Goal: Task Accomplishment & Management: Complete application form

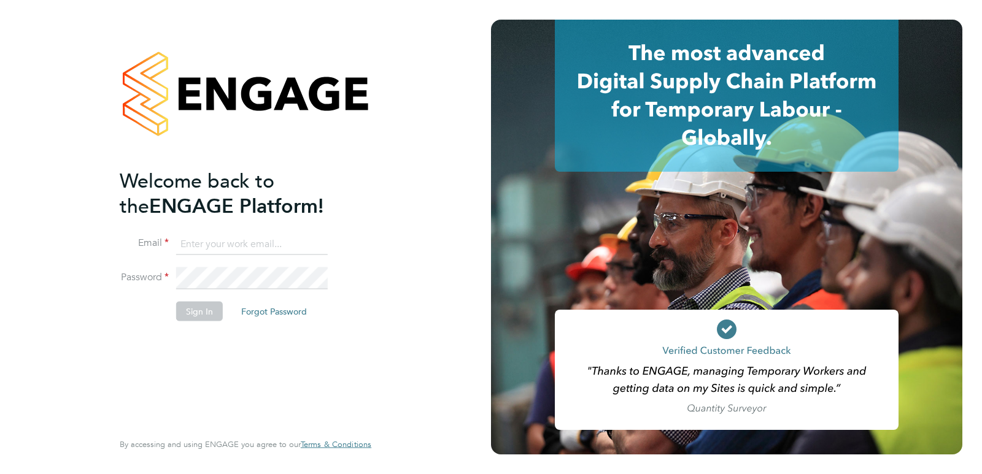
type input "Sean@pcrnet.co.uk"
click at [210, 308] on button "Sign In" at bounding box center [199, 312] width 47 height 20
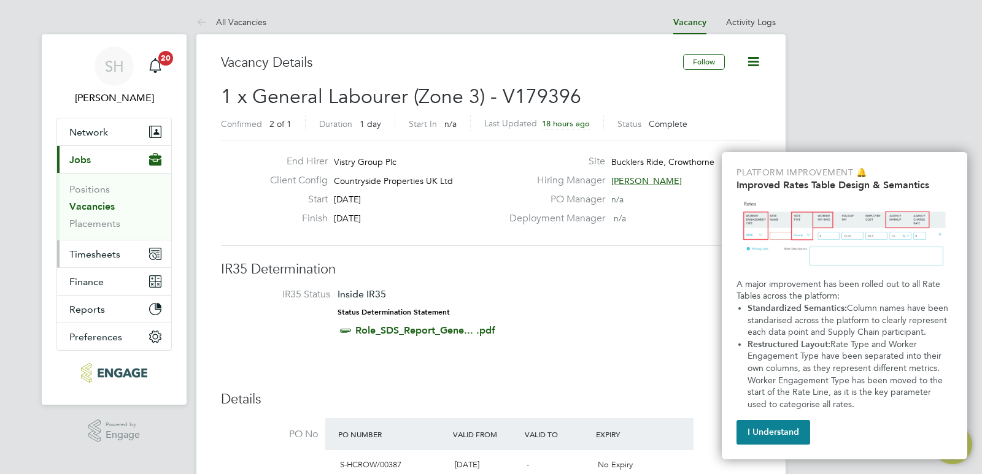
click at [101, 250] on span "Timesheets" at bounding box center [94, 255] width 51 height 12
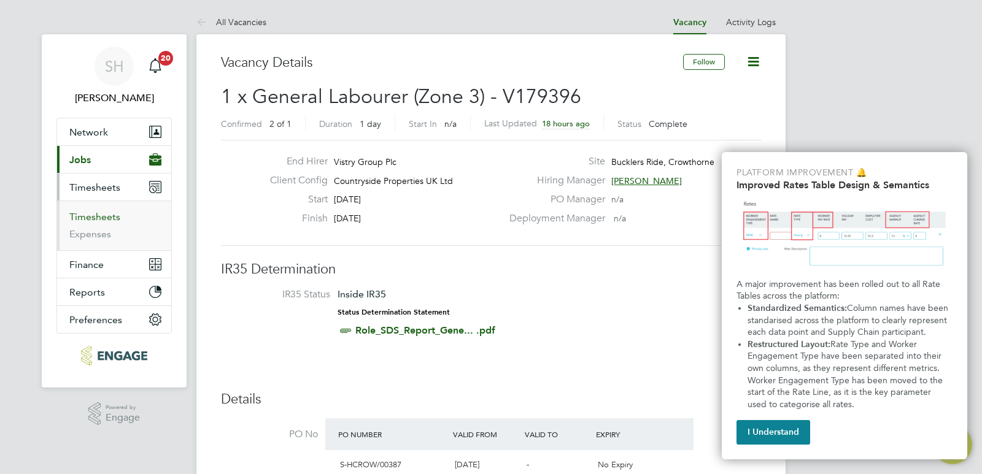
click at [107, 215] on link "Timesheets" at bounding box center [94, 217] width 51 height 12
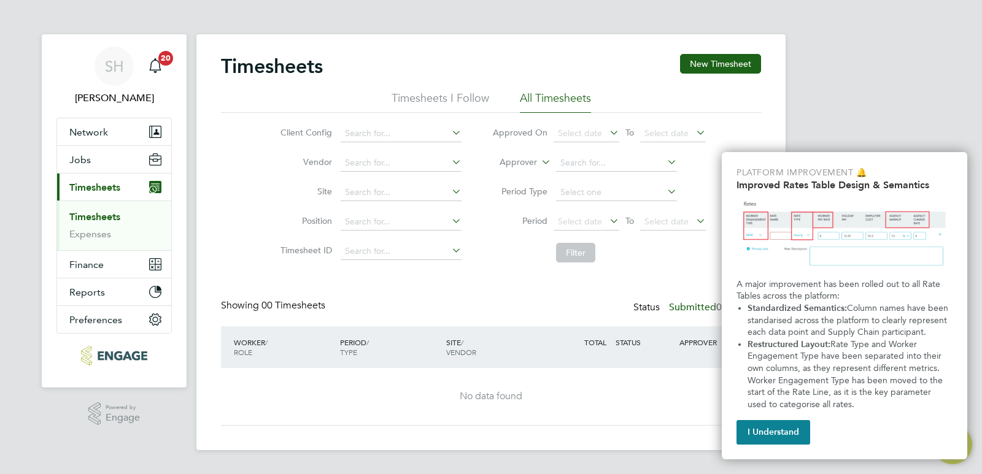
click at [780, 428] on button "I Understand" at bounding box center [773, 432] width 74 height 25
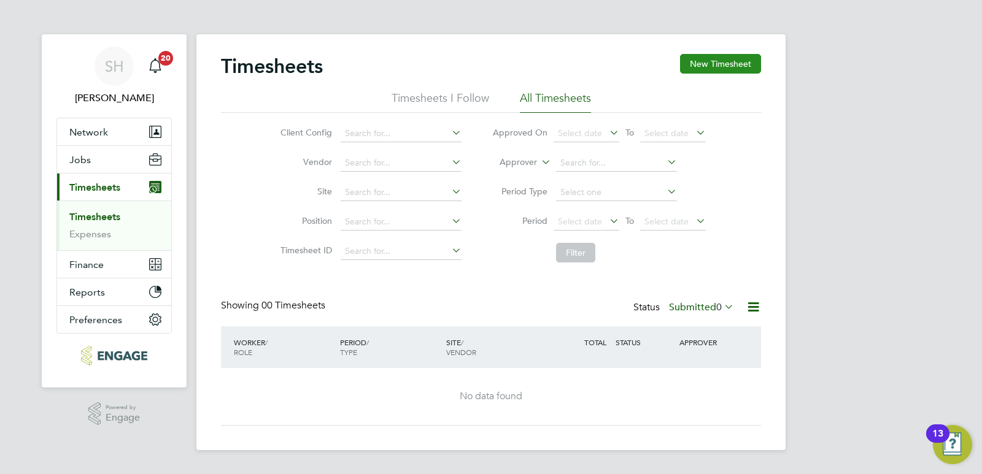
click at [722, 67] on button "New Timesheet" at bounding box center [720, 64] width 81 height 20
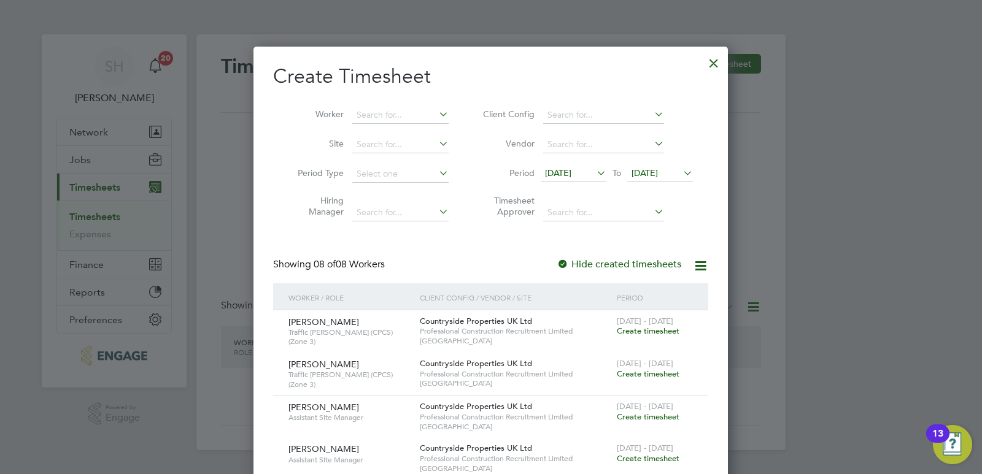
click at [155, 429] on div at bounding box center [491, 237] width 982 height 474
click at [719, 69] on div at bounding box center [714, 60] width 22 height 22
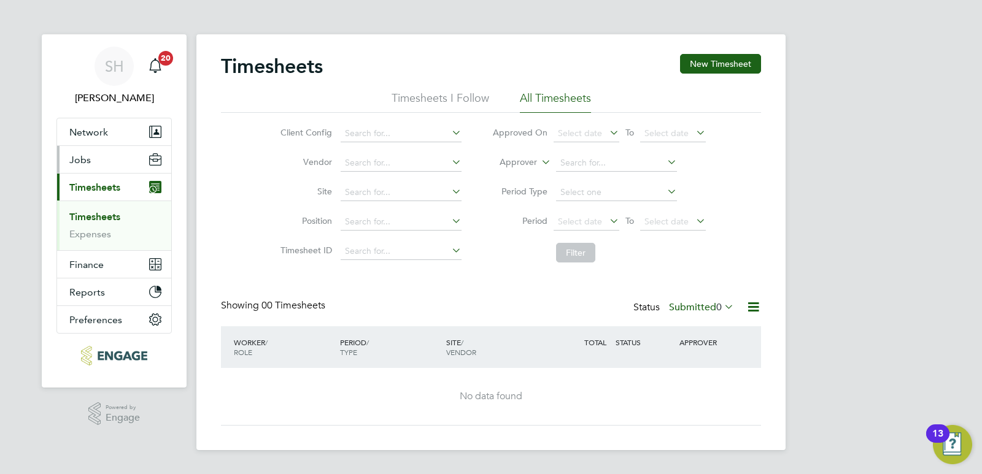
click at [87, 151] on button "Jobs" at bounding box center [114, 159] width 114 height 27
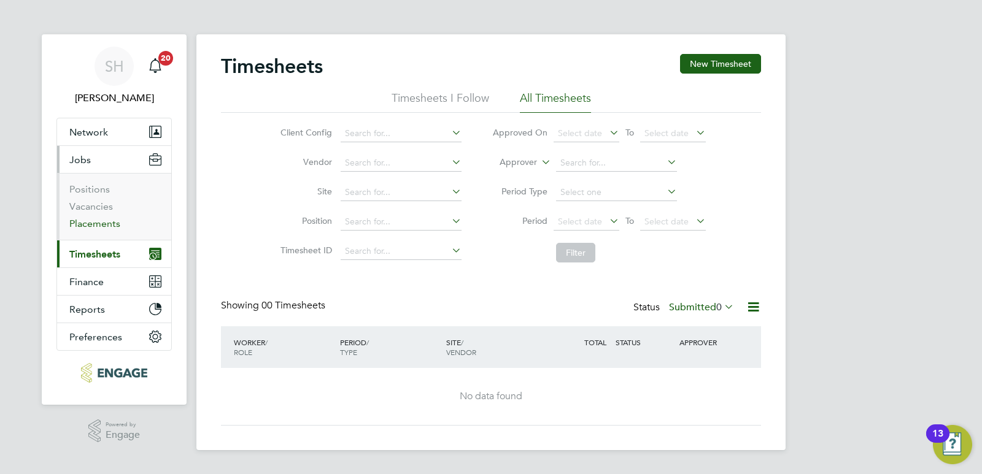
click at [99, 225] on link "Placements" at bounding box center [94, 224] width 51 height 12
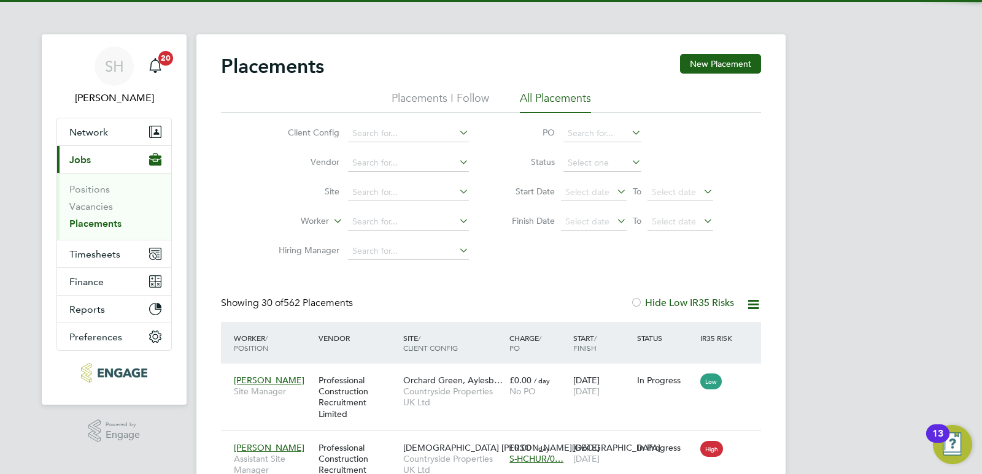
scroll to position [12, 58]
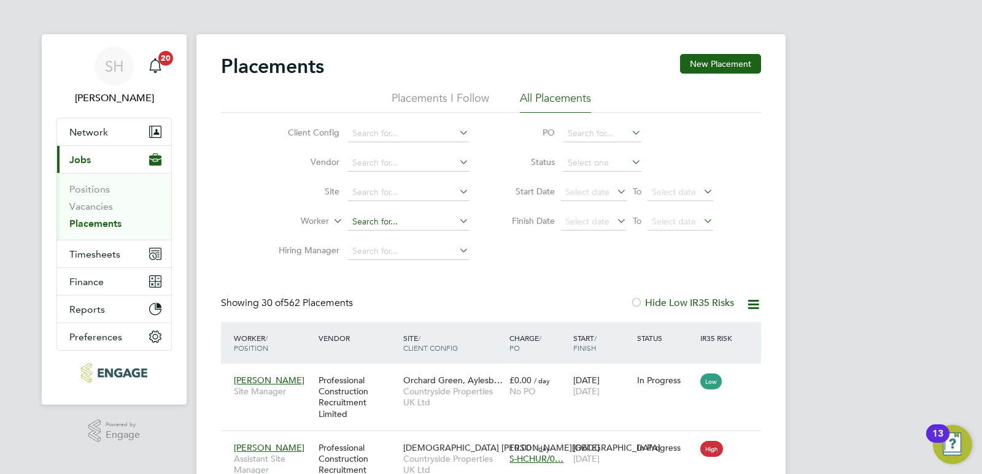
click at [361, 218] on input at bounding box center [408, 222] width 121 height 17
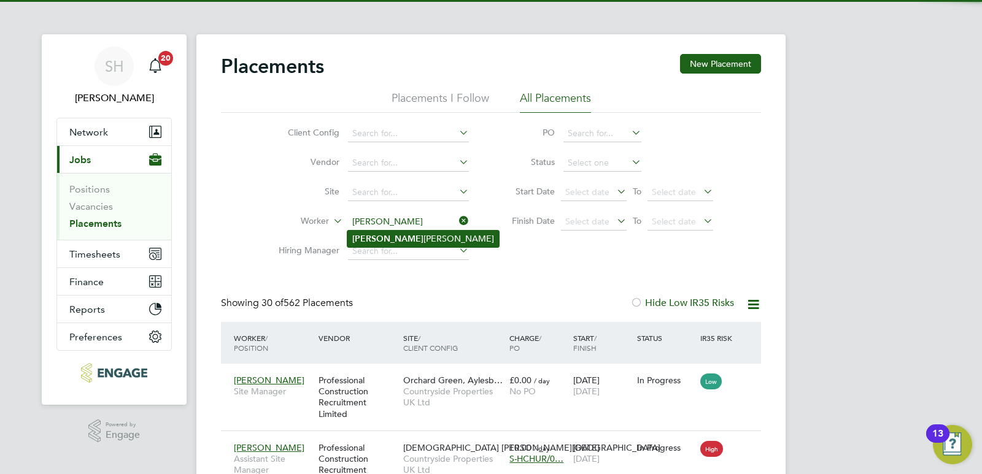
click at [386, 245] on li "[PERSON_NAME]" at bounding box center [423, 239] width 152 height 17
type input "[PERSON_NAME]"
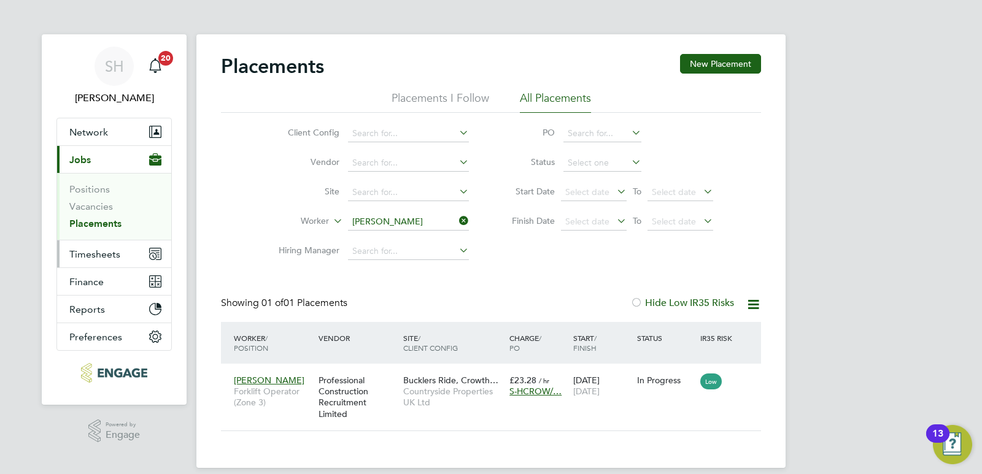
click at [104, 256] on span "Timesheets" at bounding box center [94, 255] width 51 height 12
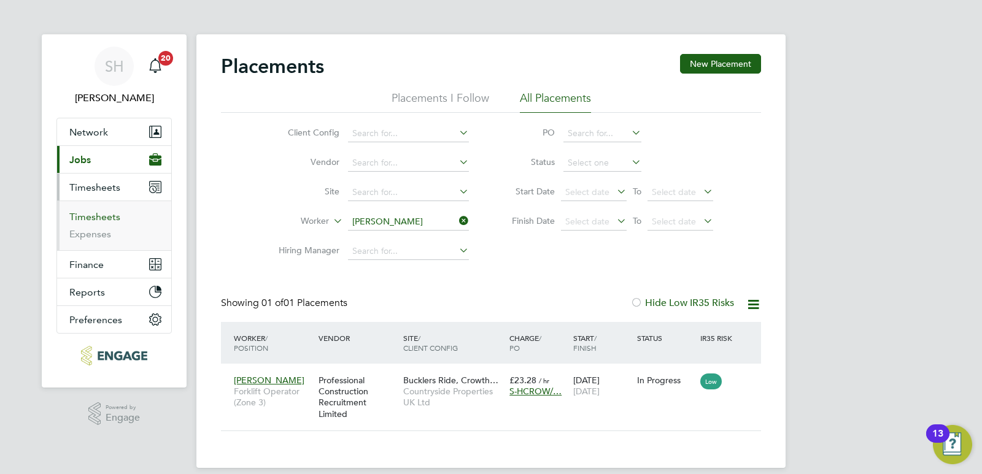
click at [105, 218] on link "Timesheets" at bounding box center [94, 217] width 51 height 12
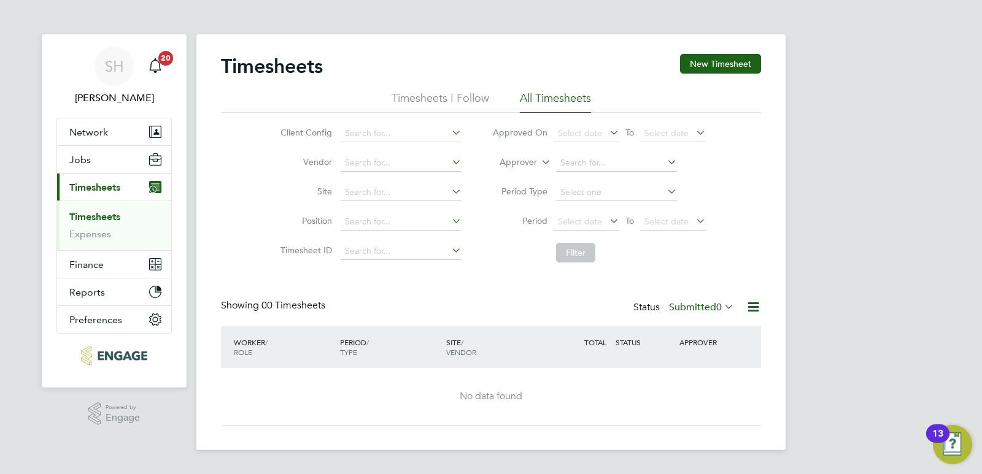
drag, startPoint x: 839, startPoint y: 91, endPoint x: 793, endPoint y: 91, distance: 46.0
click at [840, 90] on div "SH [PERSON_NAME] Notifications 20 Applications: Network Team Members Businesses…" at bounding box center [491, 235] width 982 height 470
click at [705, 60] on button "New Timesheet" at bounding box center [720, 64] width 81 height 20
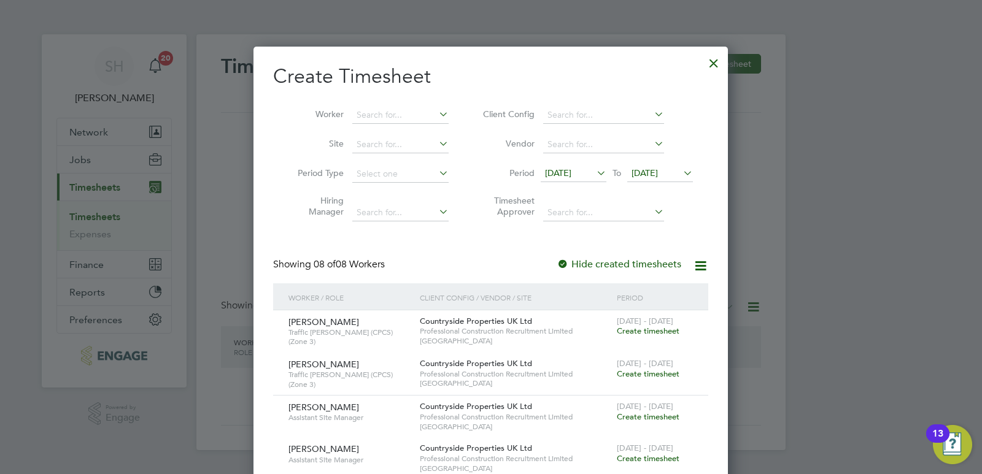
click at [594, 172] on icon at bounding box center [594, 172] width 0 height 17
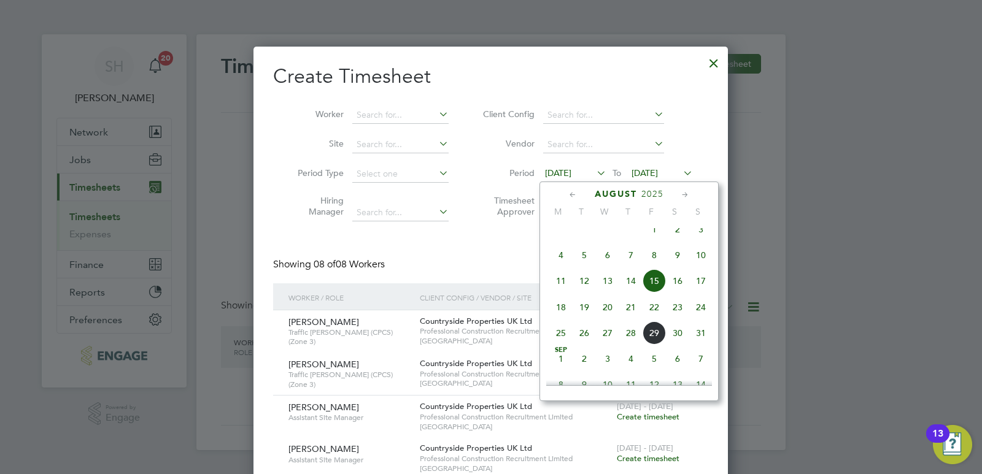
click at [558, 342] on span "25" at bounding box center [560, 333] width 23 height 23
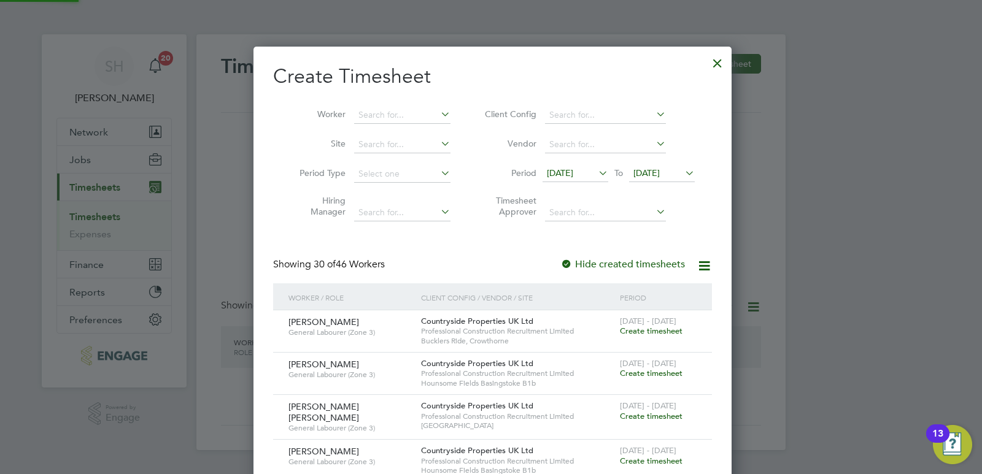
scroll to position [1597, 475]
click at [372, 116] on input at bounding box center [402, 115] width 96 height 17
click at [364, 133] on b "[PERSON_NAME]" at bounding box center [392, 131] width 71 height 10
type input "[PERSON_NAME]"
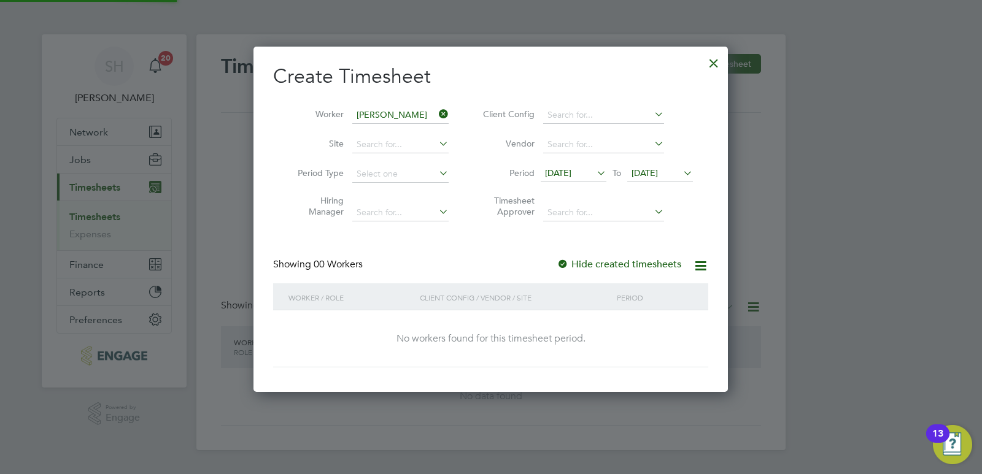
scroll to position [346, 475]
click at [680, 170] on icon at bounding box center [680, 172] width 0 height 17
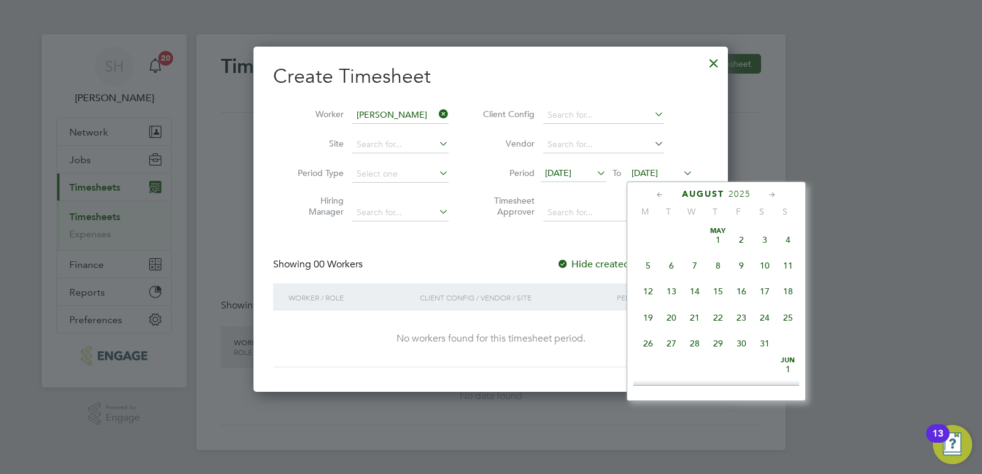
scroll to position [478, 0]
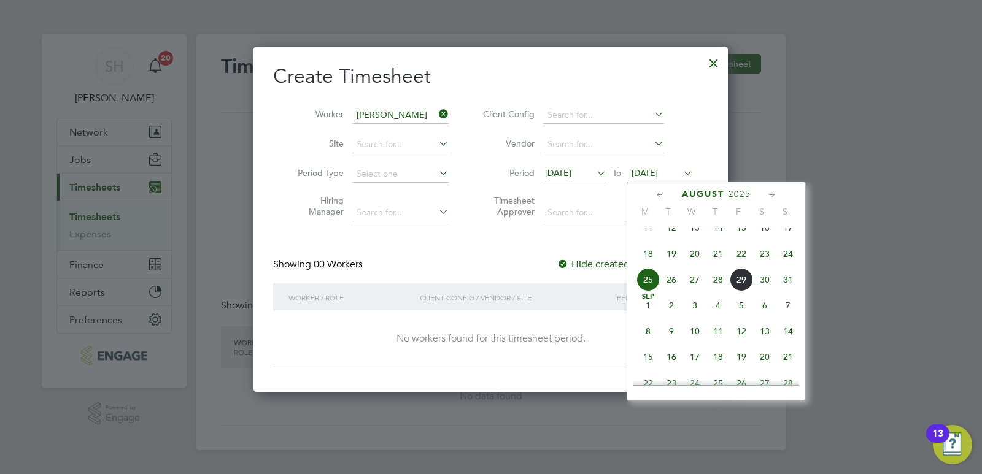
click at [735, 290] on span "29" at bounding box center [741, 279] width 23 height 23
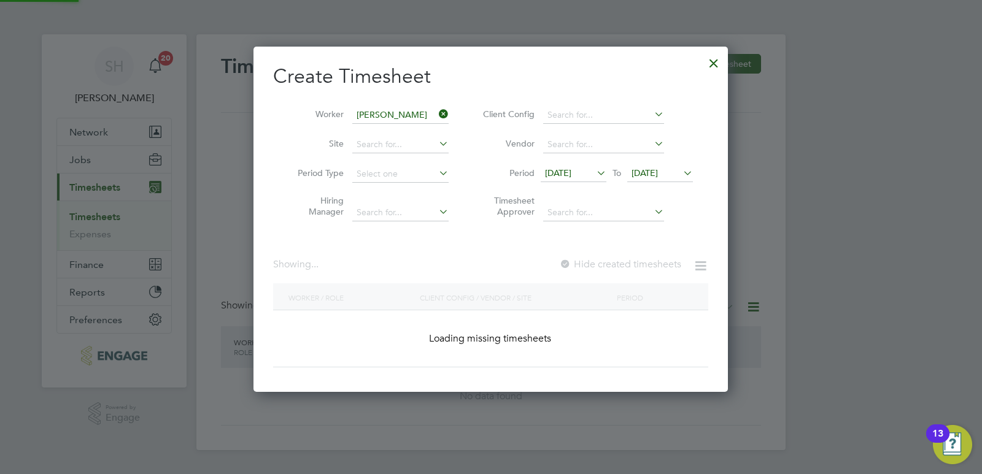
scroll to position [331, 475]
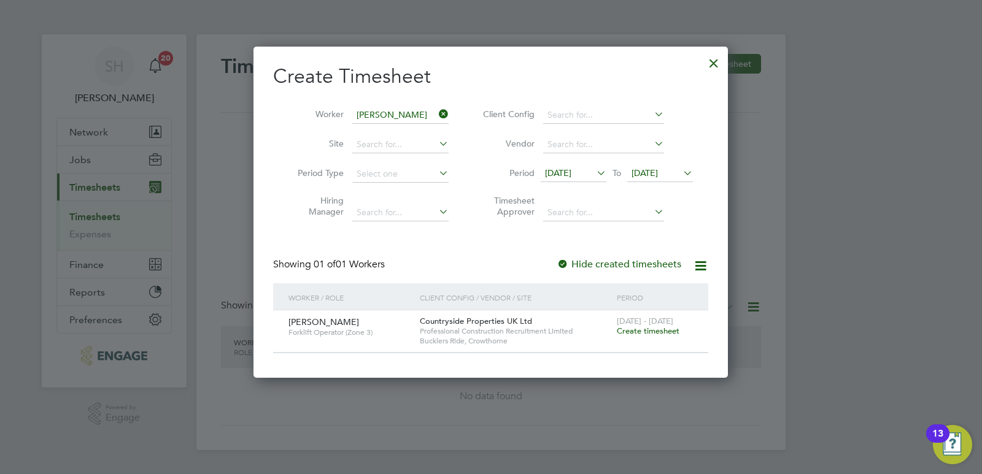
click at [647, 330] on span "Create timesheet" at bounding box center [648, 331] width 63 height 10
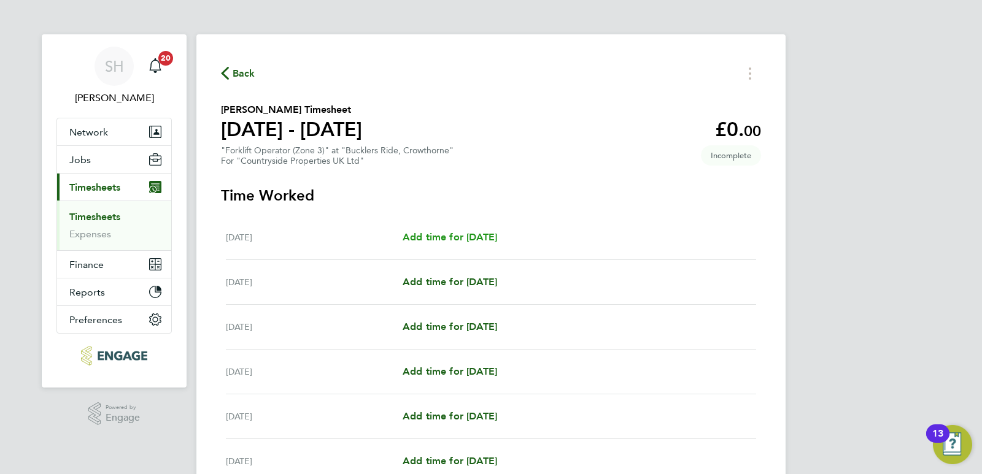
click at [461, 241] on span "Add time for [DATE]" at bounding box center [450, 237] width 94 height 12
select select "30"
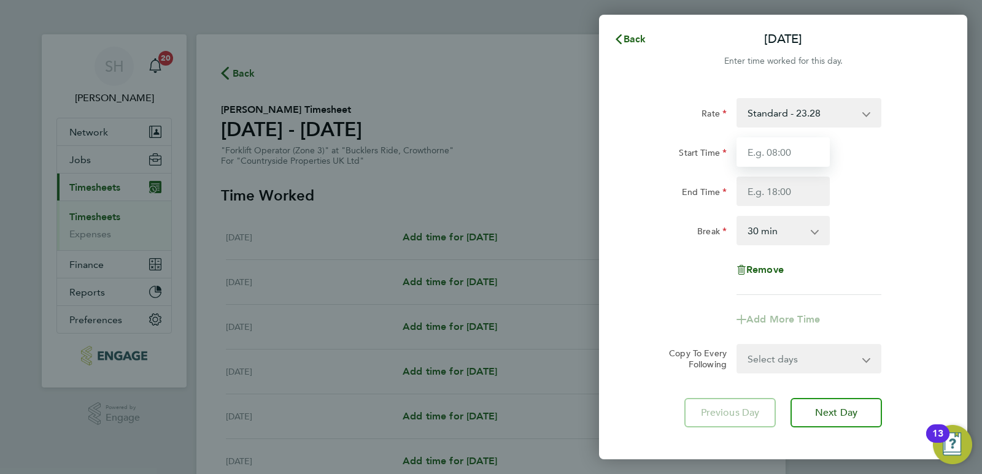
click at [771, 152] on input "Start Time" at bounding box center [782, 151] width 93 height 29
type input "07:30"
click at [752, 195] on input "End Time" at bounding box center [782, 191] width 93 height 29
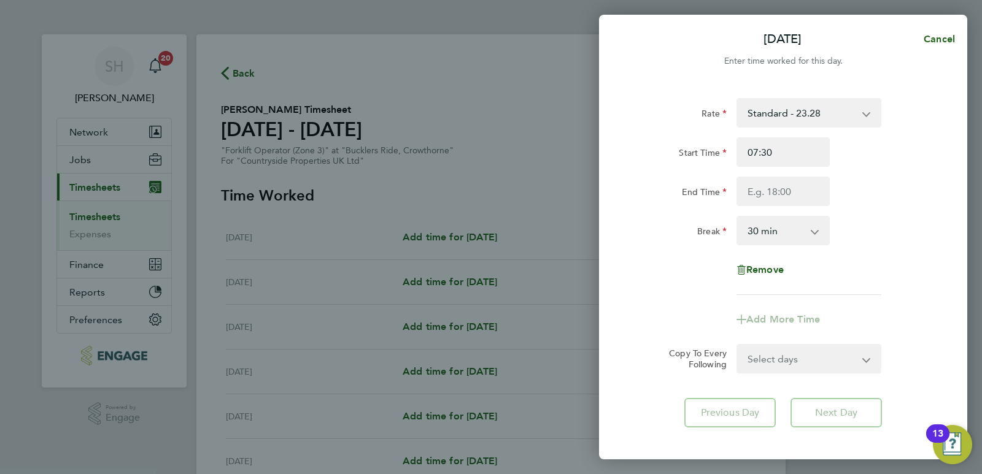
click at [891, 180] on div "End Time" at bounding box center [782, 191] width 309 height 29
click at [754, 187] on input "End Time" at bounding box center [782, 191] width 93 height 29
click at [869, 184] on div "End Time" at bounding box center [782, 191] width 309 height 29
click at [781, 193] on input "End Time" at bounding box center [782, 191] width 93 height 29
click at [866, 182] on div "End Time" at bounding box center [782, 191] width 309 height 29
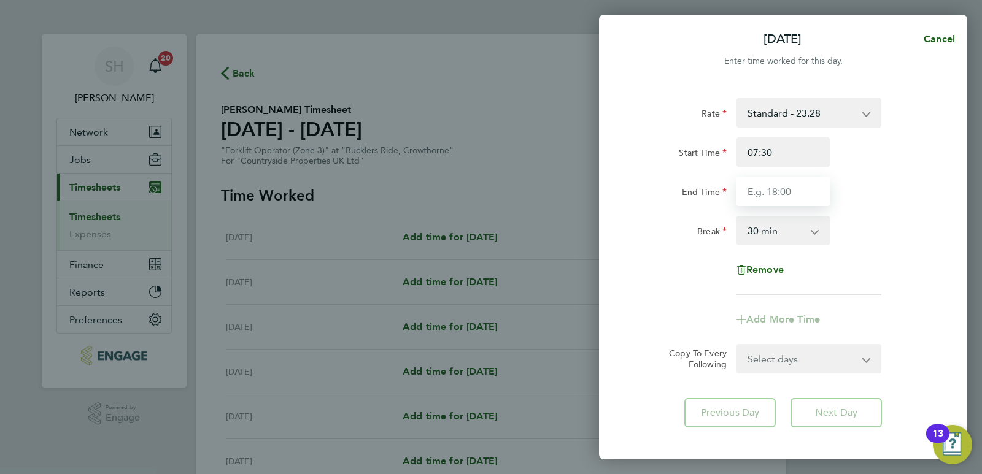
click at [798, 198] on input "End Time" at bounding box center [782, 191] width 93 height 29
type input "17:00"
click at [857, 219] on div "Break 0 min 15 min 30 min 45 min 60 min 75 min 90 min" at bounding box center [782, 230] width 309 height 29
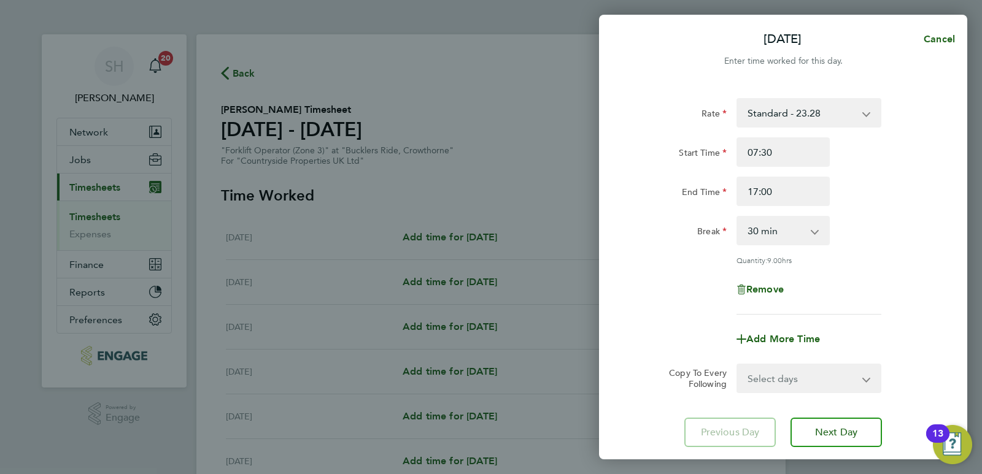
click at [835, 377] on select "Select days Day Weekday (Mon-Fri) Weekend (Sat-Sun) [DATE] [DATE] [DATE] [DATE]…" at bounding box center [802, 378] width 129 height 27
select select "WEEKDAY"
click at [738, 365] on select "Select days Day Weekday (Mon-Fri) Weekend (Sat-Sun) [DATE] [DATE] [DATE] [DATE]…" at bounding box center [802, 378] width 129 height 27
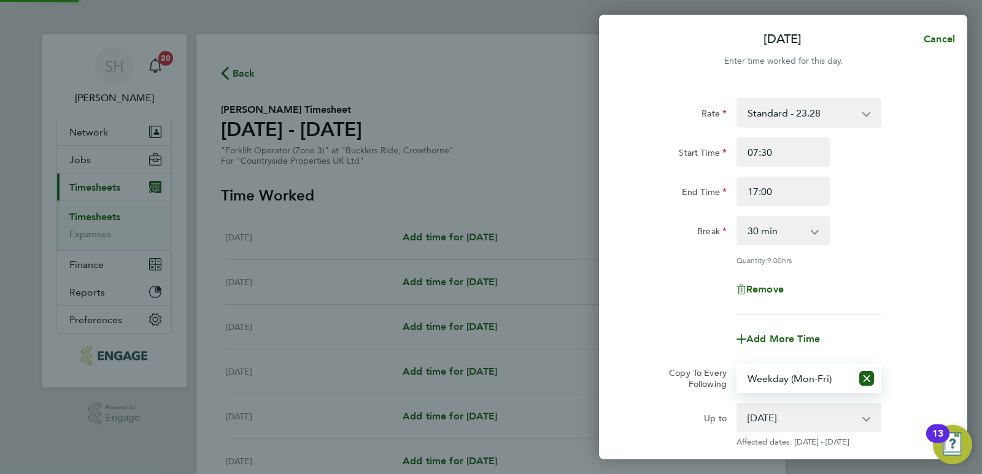
click at [931, 250] on div "Rate Standard - 23.28 Start Time 07:30 End Time 17:00 Break 0 min 15 min 30 min…" at bounding box center [782, 206] width 299 height 217
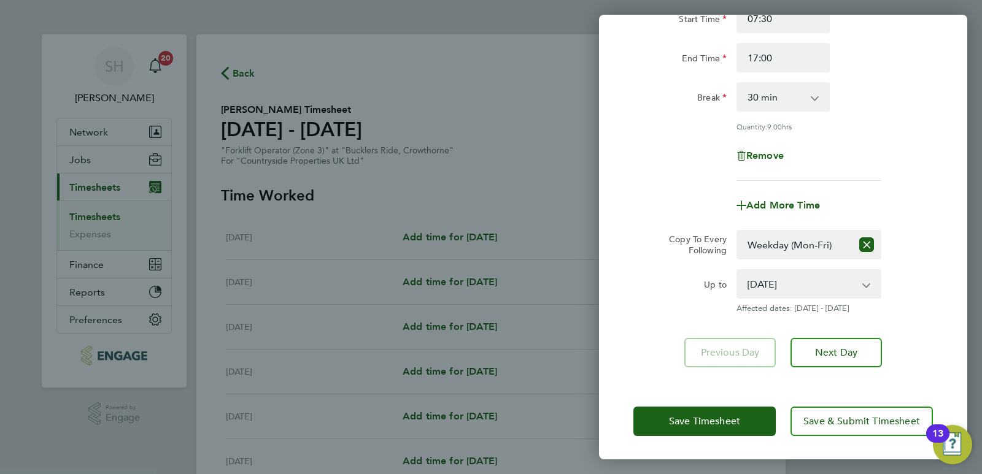
click at [903, 136] on div "Rate Standard - 23.28 Start Time 07:30 End Time 17:00 Break 0 min 15 min 30 min…" at bounding box center [782, 72] width 299 height 217
click at [876, 276] on app-icon-cross-button at bounding box center [872, 284] width 15 height 27
click at [847, 288] on select "[DATE] [DATE] [DATE] [DATE] [DATE]" at bounding box center [802, 284] width 128 height 27
select select "[DATE]"
click at [738, 271] on select "[DATE] [DATE] [DATE] [DATE] [DATE]" at bounding box center [802, 284] width 128 height 27
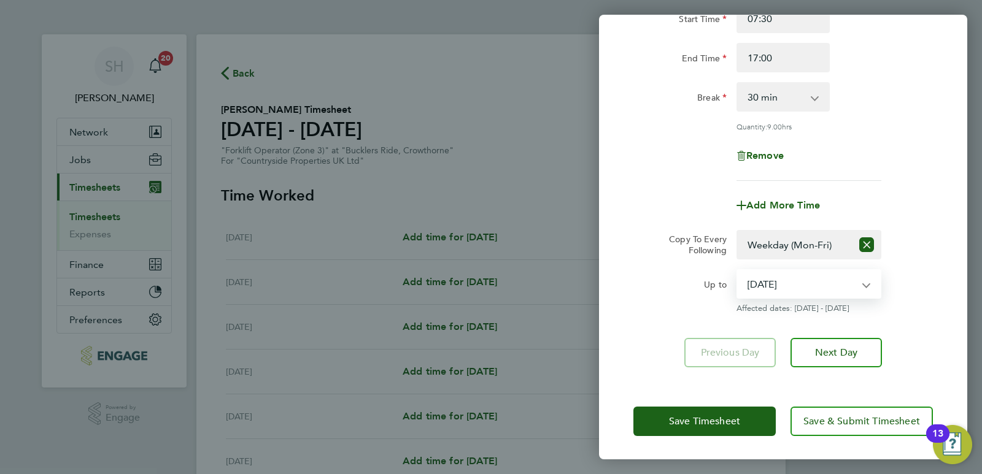
click at [929, 285] on div "Up to [DATE] [DATE] [DATE] [DATE] [DATE] Affected dates: [DATE] - [DATE]" at bounding box center [782, 291] width 309 height 44
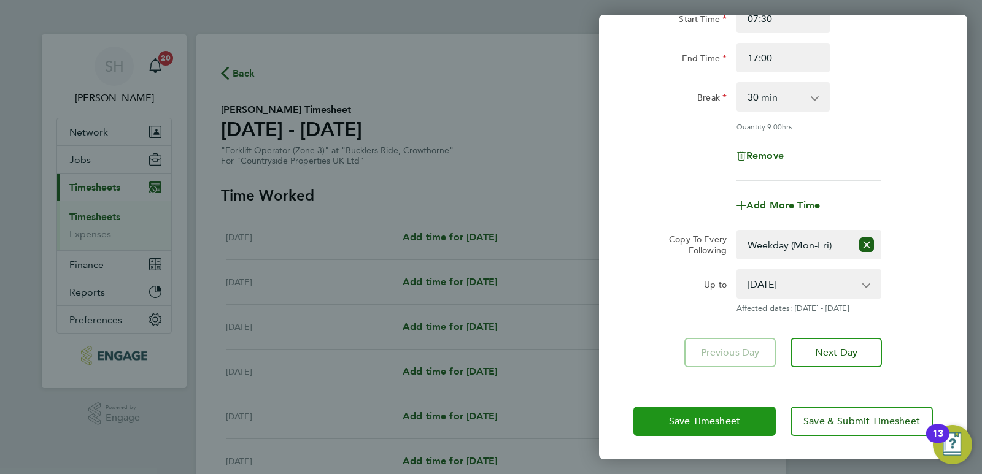
click at [728, 418] on span "Save Timesheet" at bounding box center [704, 421] width 71 height 12
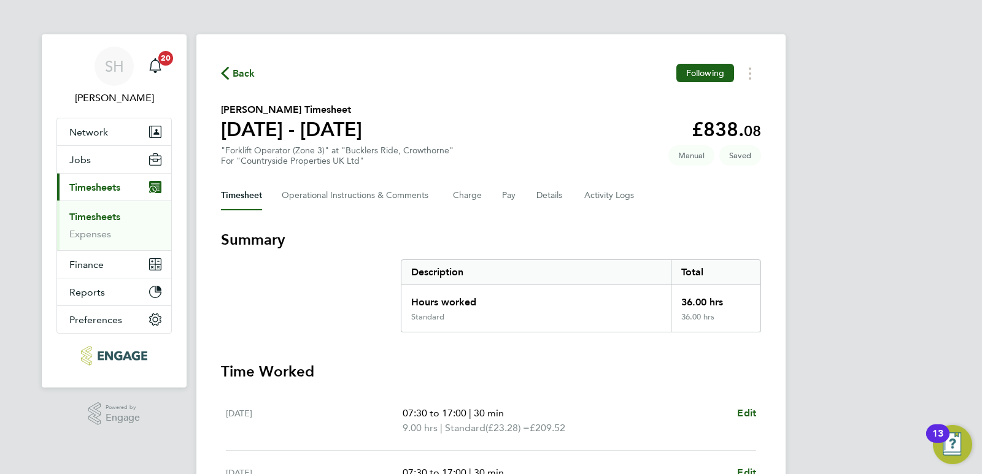
scroll to position [353, 0]
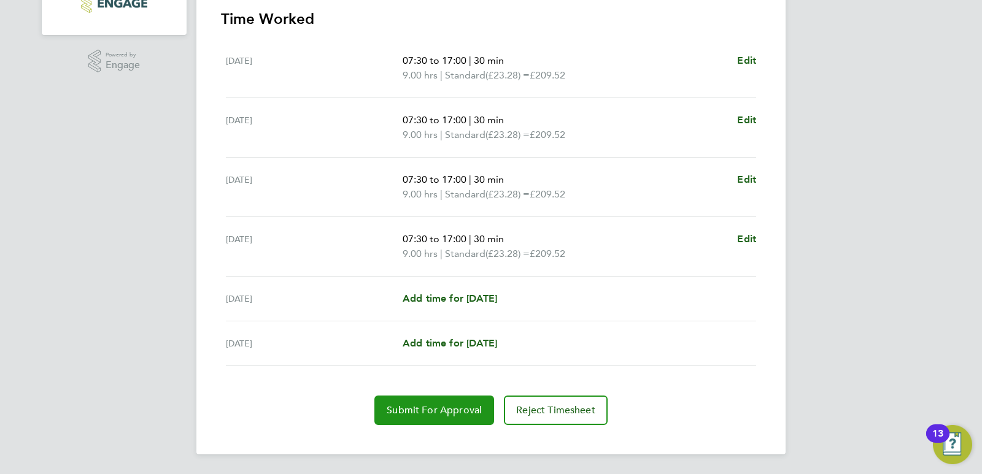
click at [453, 414] on span "Submit For Approval" at bounding box center [434, 410] width 95 height 12
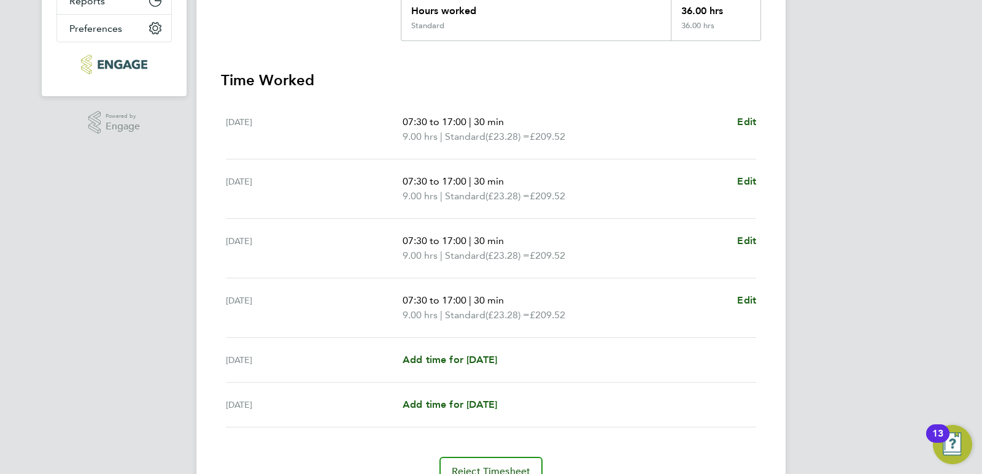
scroll to position [230, 0]
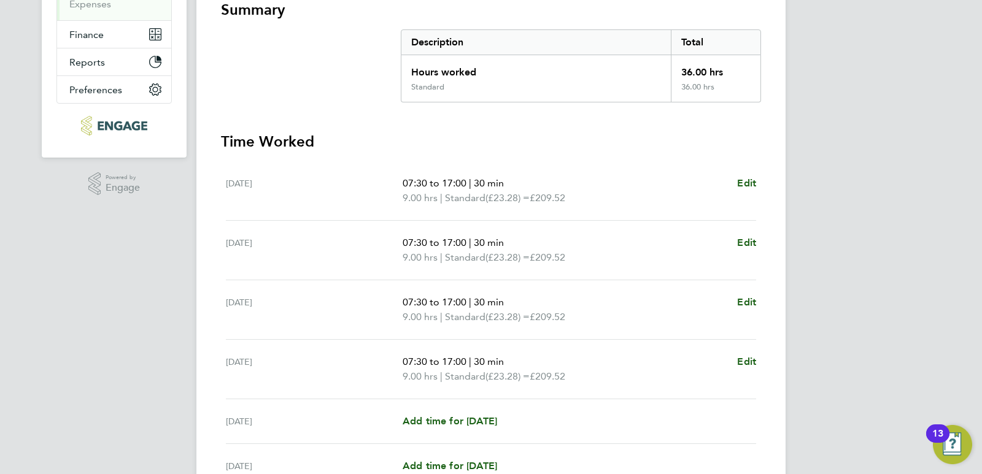
click at [176, 269] on div "SH [PERSON_NAME] Notifications 20 Applications: Network Team Members Businesses…" at bounding box center [491, 183] width 982 height 827
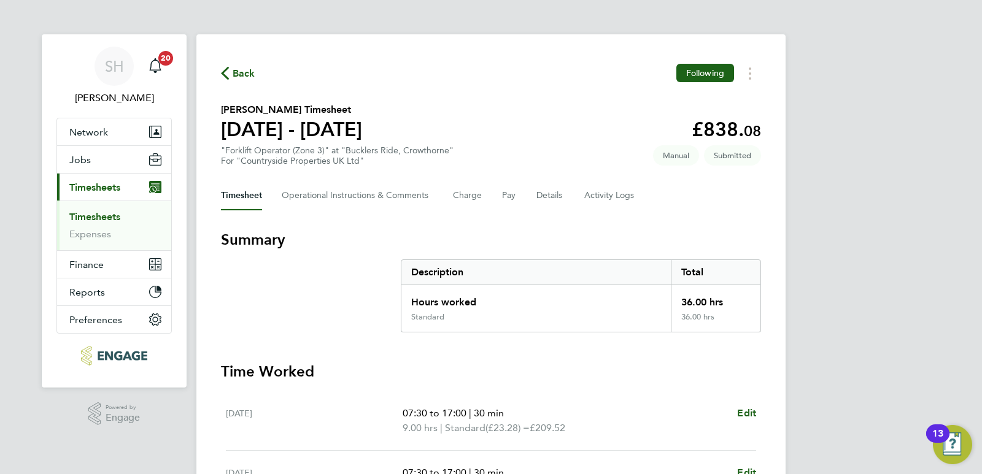
click at [104, 220] on link "Timesheets" at bounding box center [94, 217] width 51 height 12
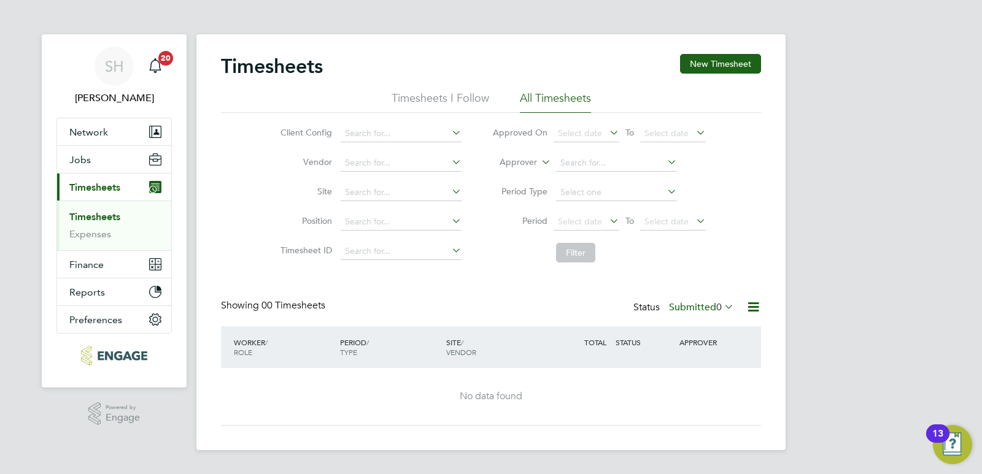
click at [703, 307] on label "Submitted 0" at bounding box center [701, 307] width 65 height 12
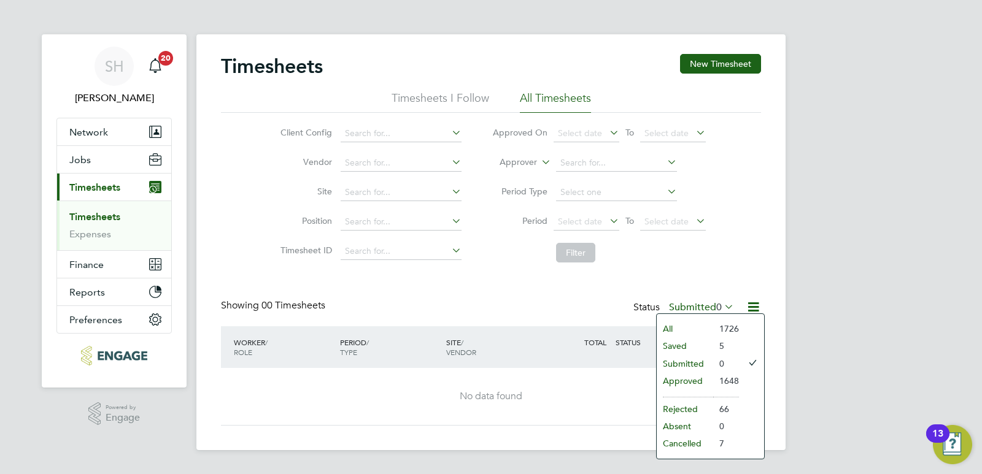
click at [698, 363] on li "Submitted" at bounding box center [685, 363] width 56 height 17
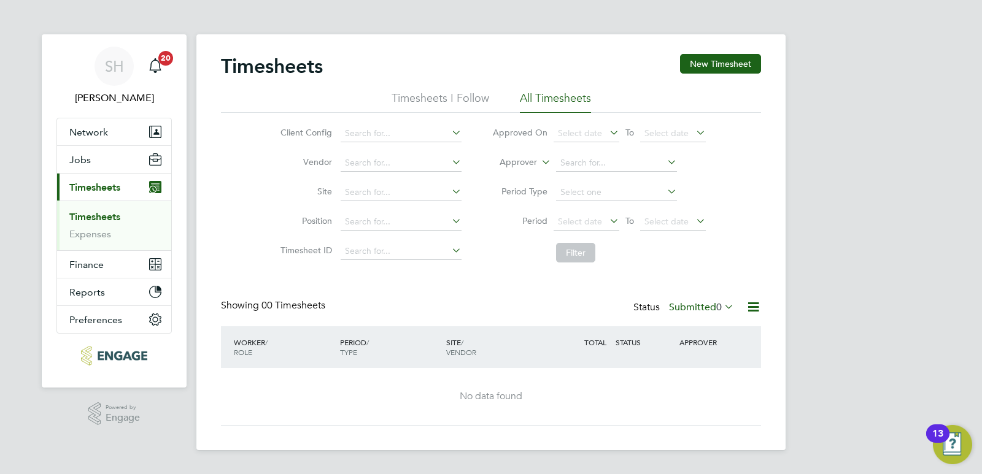
click at [904, 330] on div "SH [PERSON_NAME] Notifications 20 Applications: Network Team Members Businesses…" at bounding box center [491, 235] width 982 height 470
click at [97, 220] on link "Timesheets" at bounding box center [94, 217] width 51 height 12
click at [864, 282] on div "SH [PERSON_NAME] Notifications 20 Applications: Network Team Members Businesses…" at bounding box center [491, 235] width 982 height 470
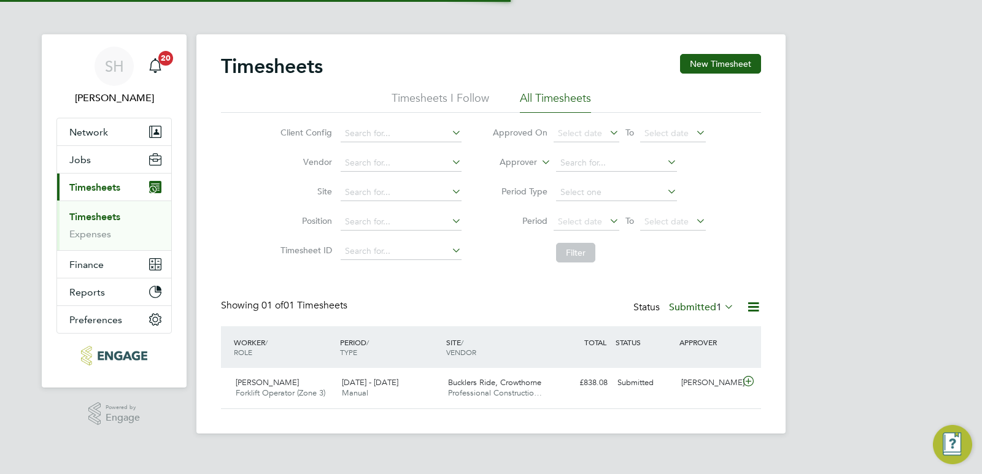
scroll to position [31, 107]
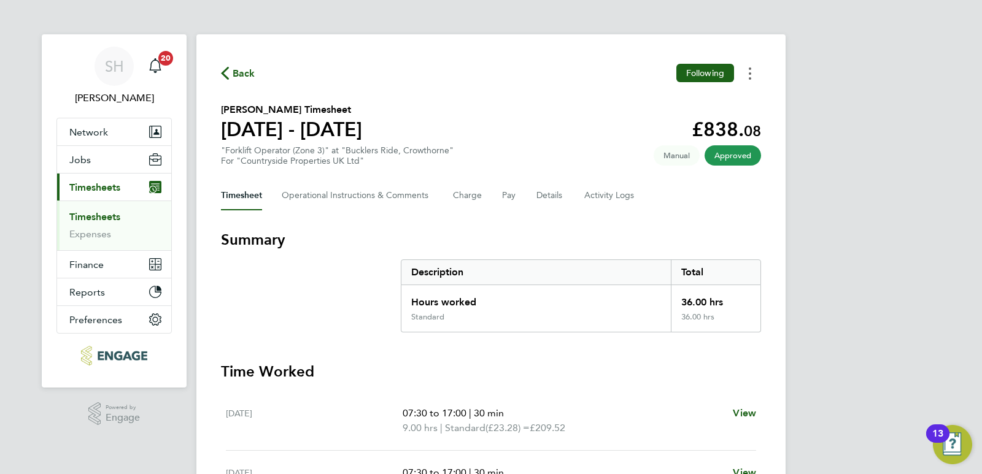
click at [753, 74] on button "Timesheets Menu" at bounding box center [750, 73] width 22 height 19
click at [659, 100] on link "Download timesheet" at bounding box center [687, 100] width 147 height 25
click at [802, 179] on div "SH Sean Henderson Notifications 20 Applications: Network Team Members Businesse…" at bounding box center [491, 413] width 982 height 827
click at [310, 49] on div "Back Following Kerry Groves's Timesheet 25 - 31 Aug 2025 £838. 08 "Forklift Ope…" at bounding box center [490, 420] width 589 height 773
click at [329, 60] on div "Back Following Kerry Groves's Timesheet 25 - 31 Aug 2025 £838. 08 "Forklift Ope…" at bounding box center [490, 420] width 589 height 773
